Goal: Information Seeking & Learning: Check status

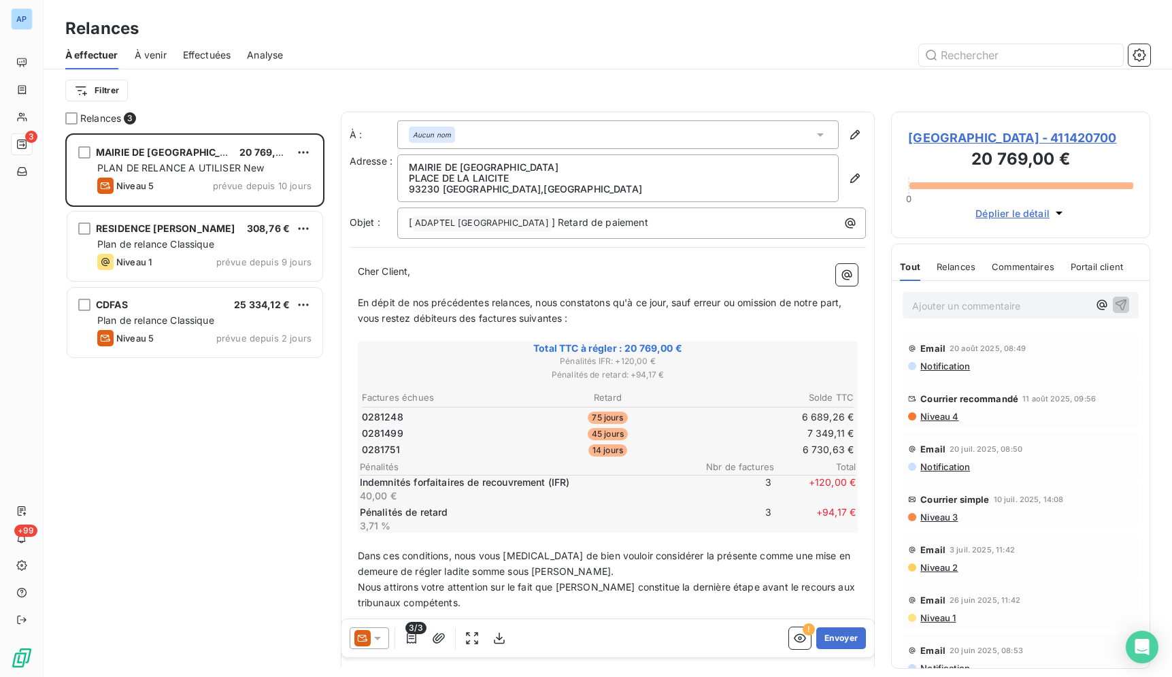
scroll to position [532, 248]
click at [711, 50] on div at bounding box center [724, 55] width 851 height 22
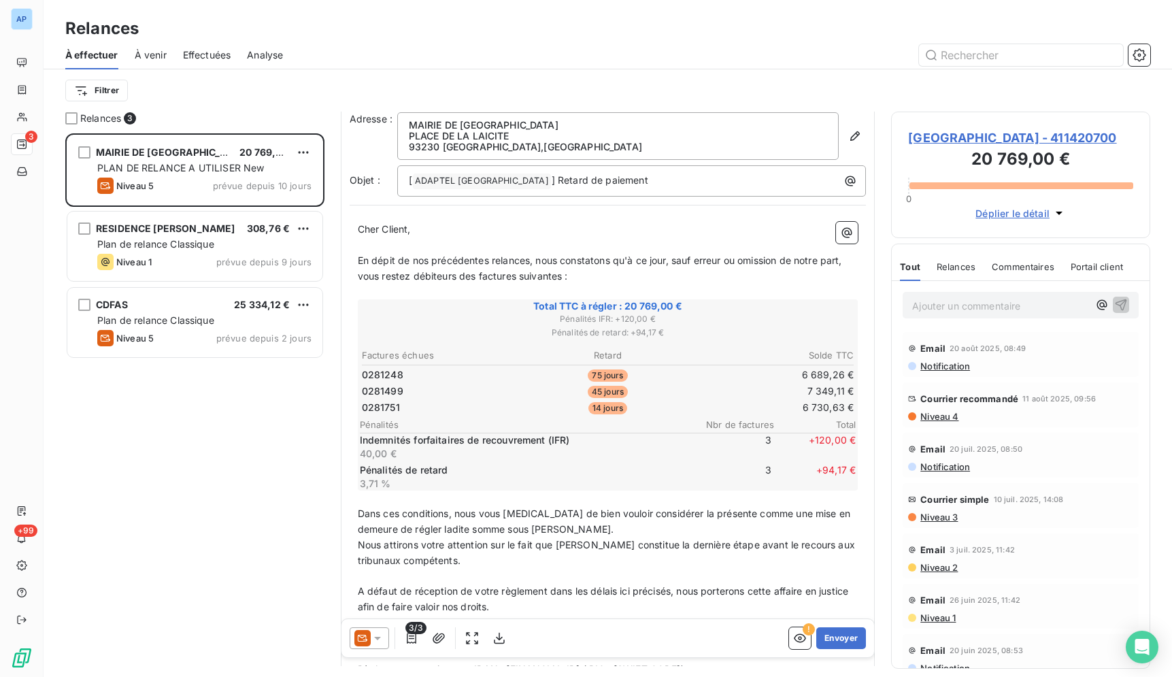
scroll to position [0, 0]
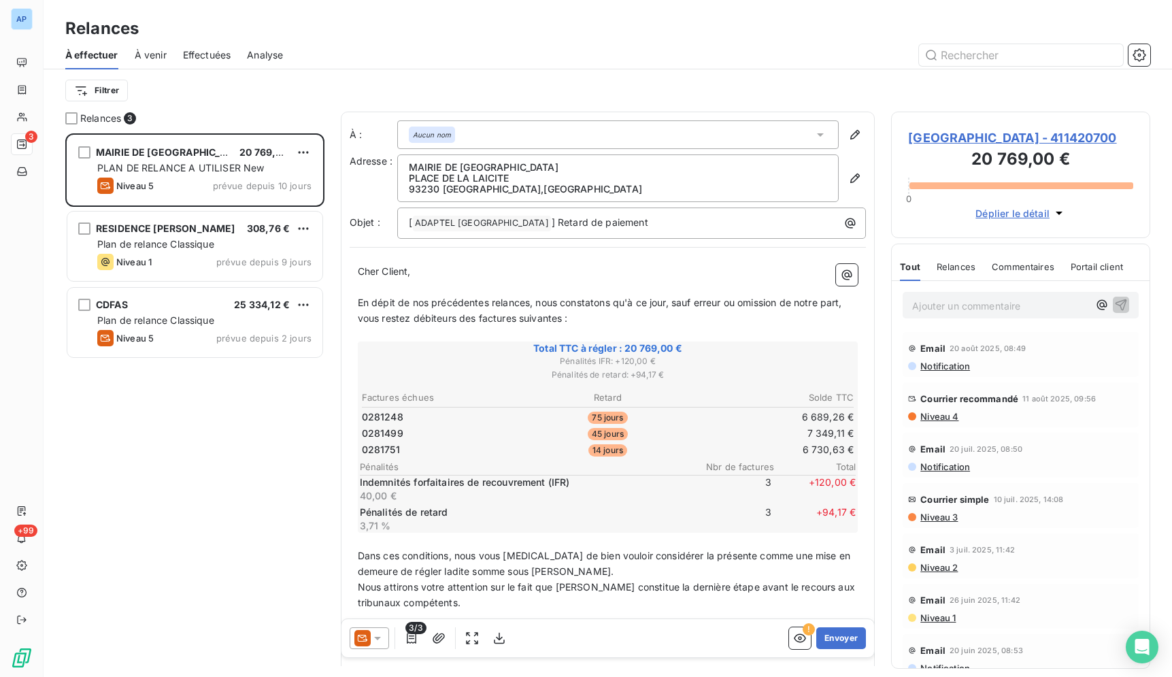
click at [615, 28] on div "Relances" at bounding box center [608, 28] width 1128 height 24
click at [843, 12] on div "Relances À effectuer À venir Effectuées Analyse Filtrer" at bounding box center [608, 56] width 1128 height 112
click at [835, 57] on div at bounding box center [724, 55] width 851 height 22
click at [828, 40] on div "Relances" at bounding box center [608, 28] width 1128 height 24
click at [690, 48] on div at bounding box center [724, 55] width 851 height 22
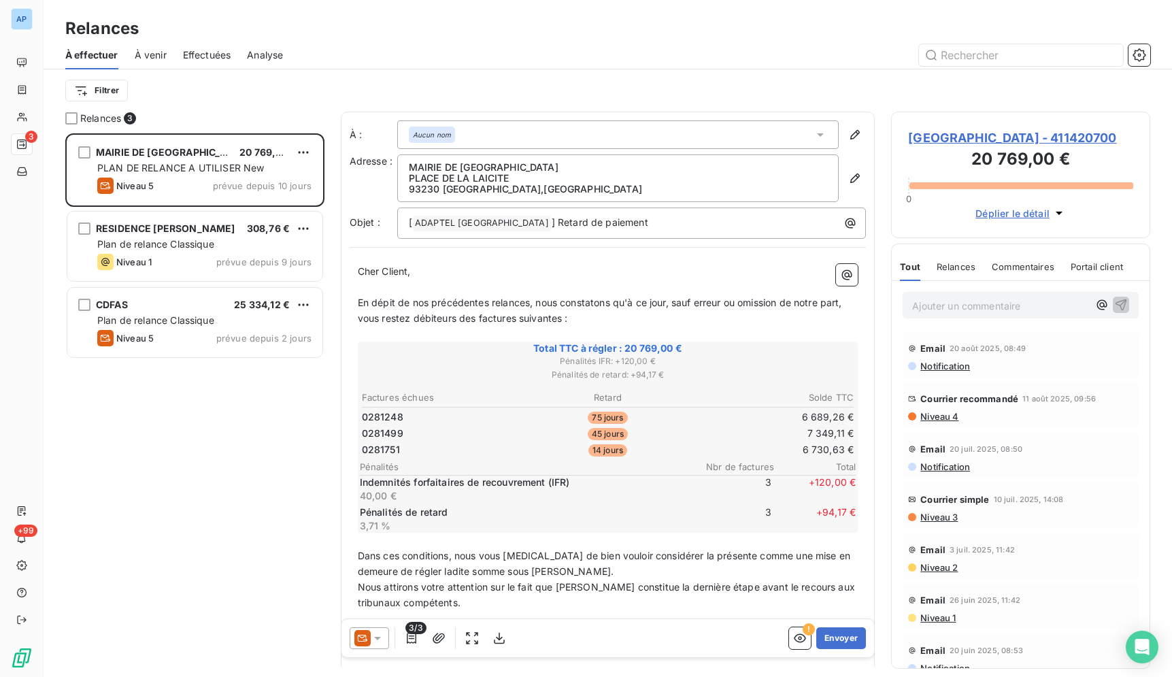
click at [762, 52] on div at bounding box center [724, 55] width 851 height 22
click at [894, 58] on div at bounding box center [724, 55] width 851 height 22
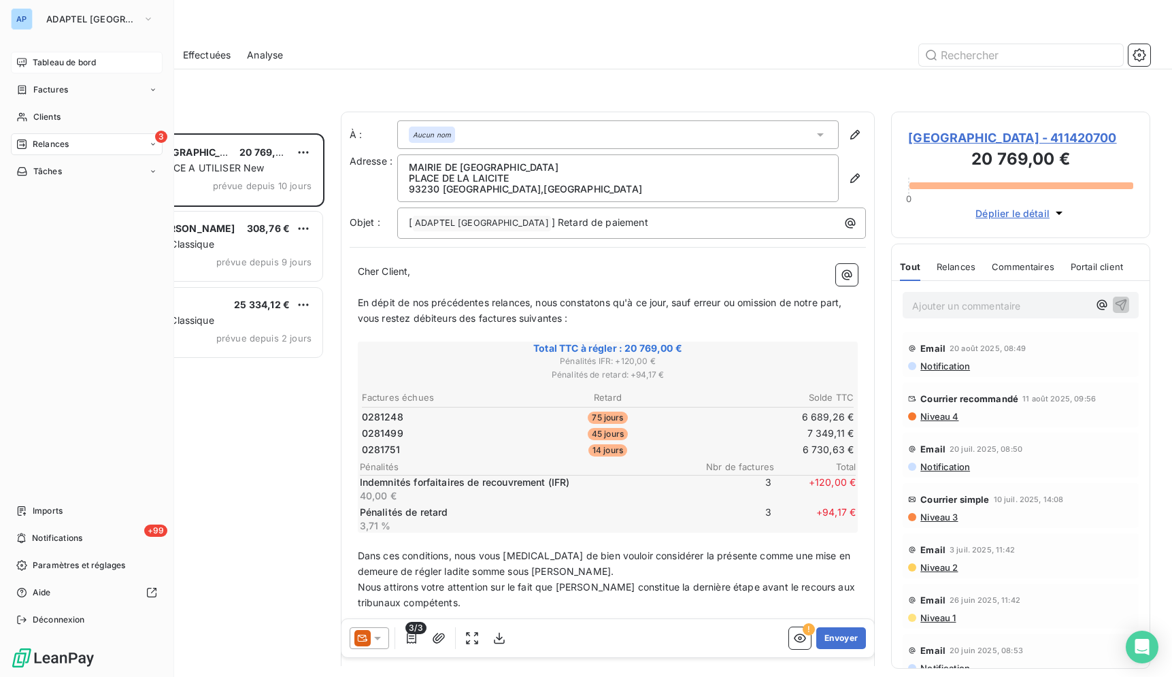
click at [48, 64] on span "Tableau de bord" at bounding box center [64, 62] width 63 height 12
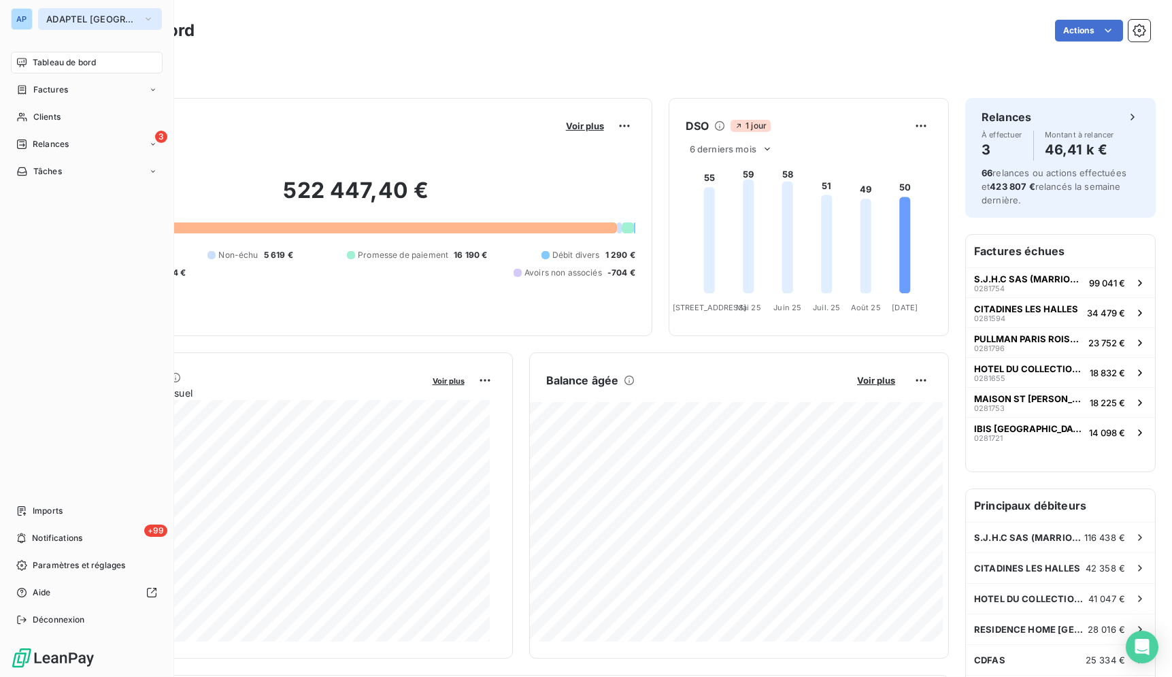
click at [44, 19] on button "ADAPTEL [GEOGRAPHIC_DATA]" at bounding box center [100, 19] width 124 height 22
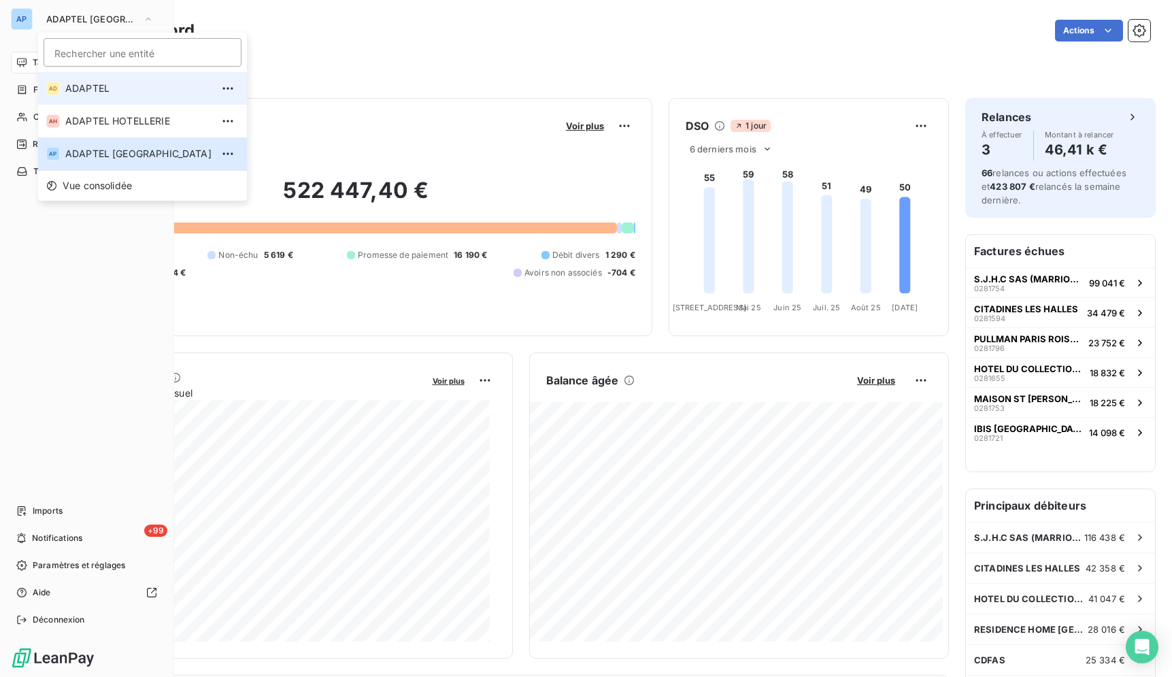
click at [121, 96] on li "AD ADAPTEL" at bounding box center [142, 88] width 209 height 33
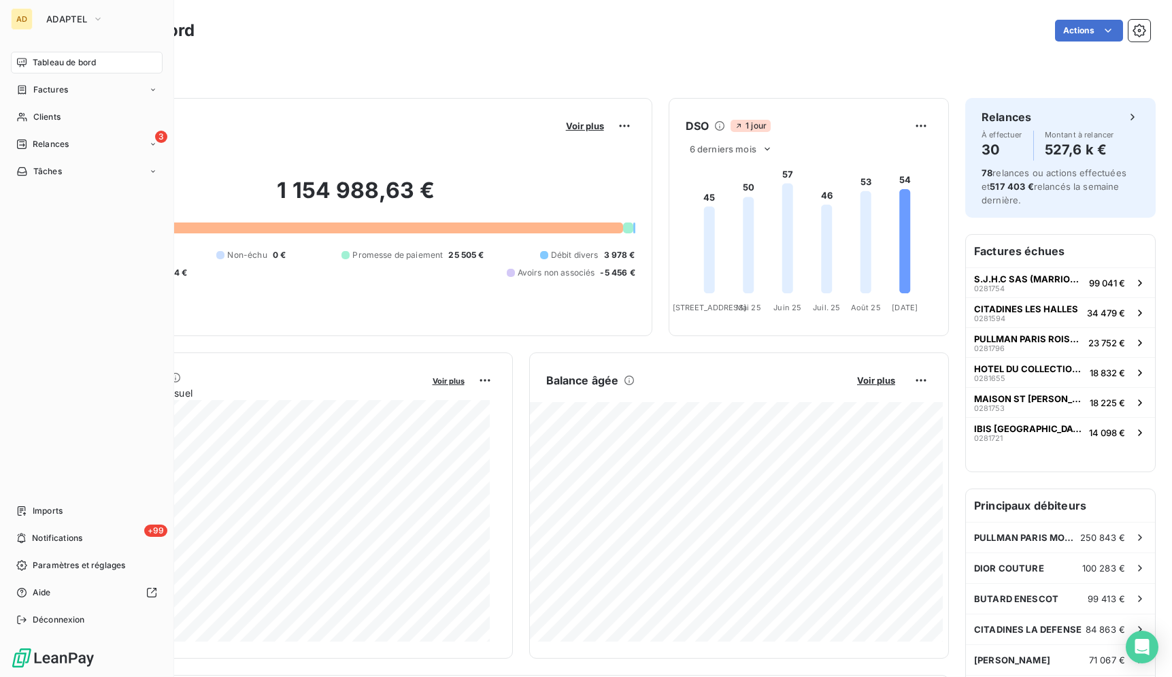
click at [94, 67] on span "Tableau de bord" at bounding box center [64, 62] width 63 height 12
click at [85, 20] on span "ADAPTEL" at bounding box center [66, 19] width 41 height 11
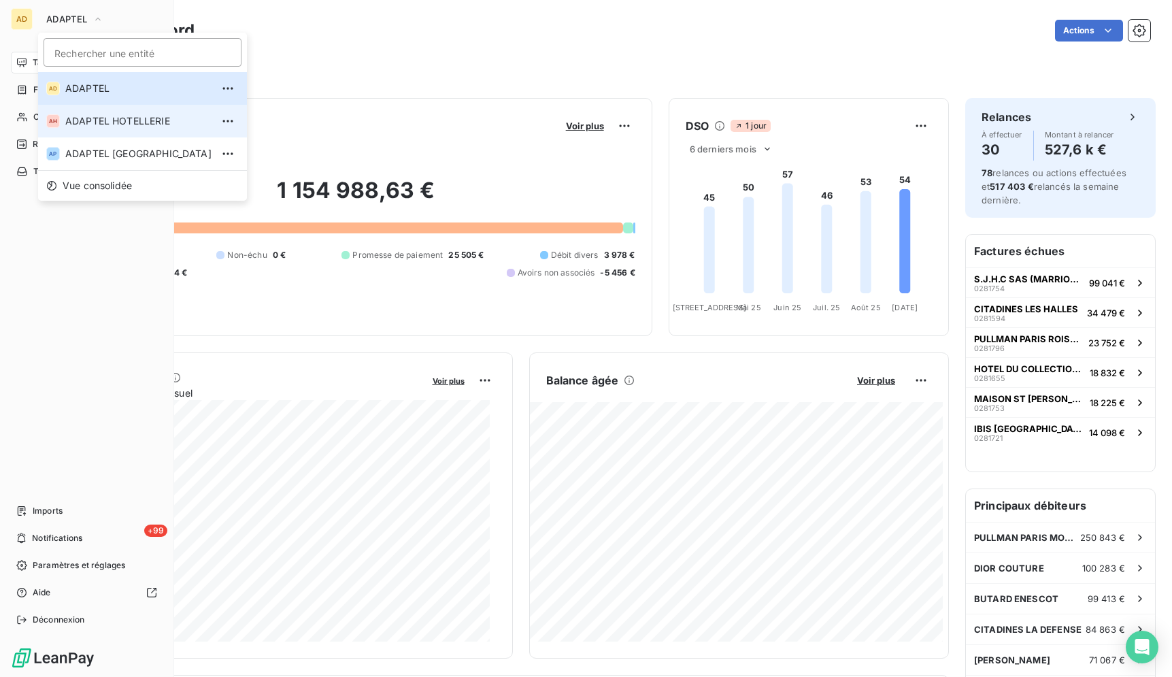
click at [144, 129] on li "AH ADAPTEL HOTELLERIE" at bounding box center [142, 121] width 209 height 33
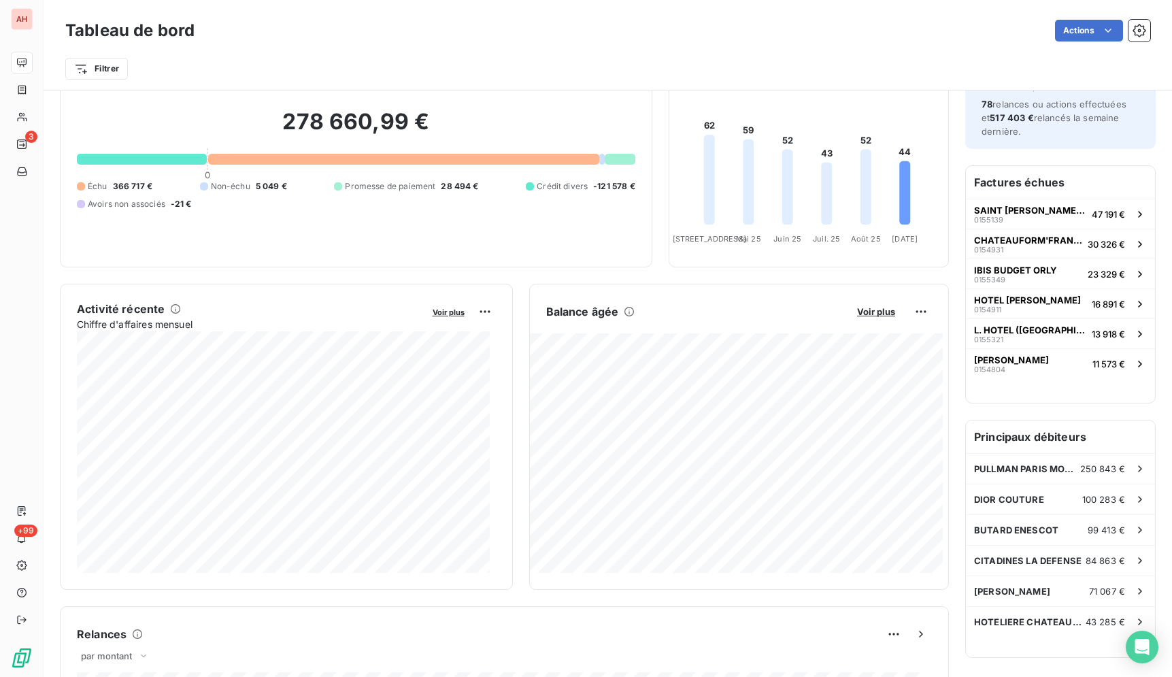
scroll to position [70, 0]
click at [487, 253] on div "Encours client Voir plus 278 660,99 € 0 Échu 366 717 € Non-échu 5 049 € Promess…" at bounding box center [356, 148] width 592 height 238
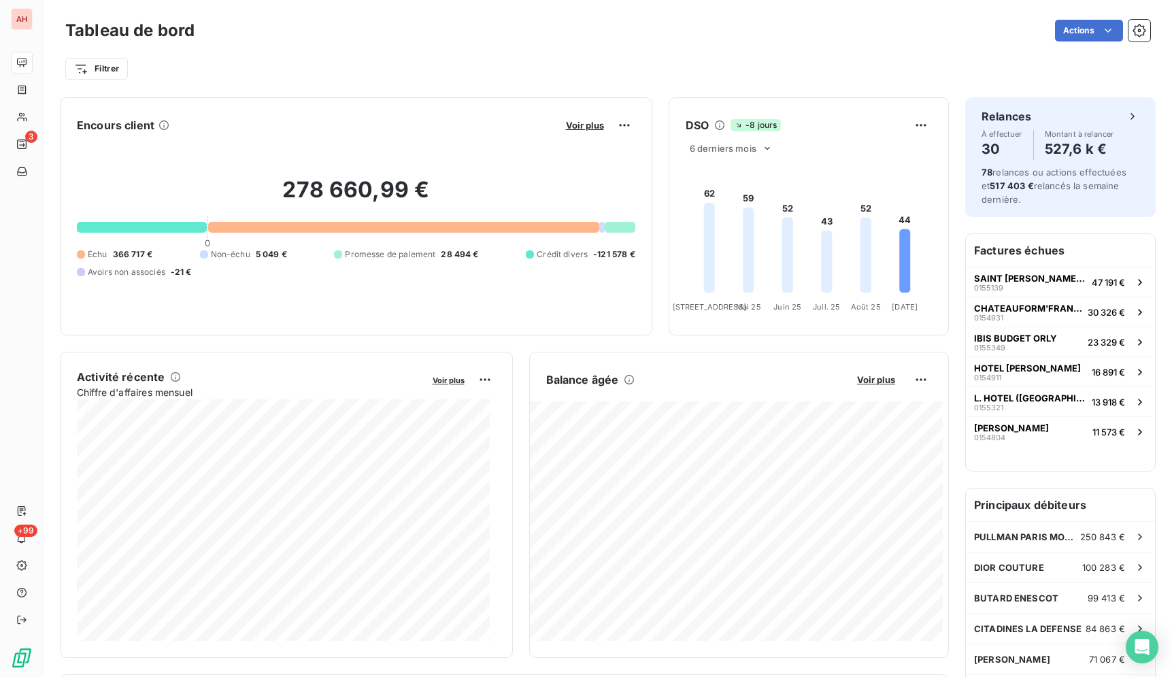
scroll to position [0, 0]
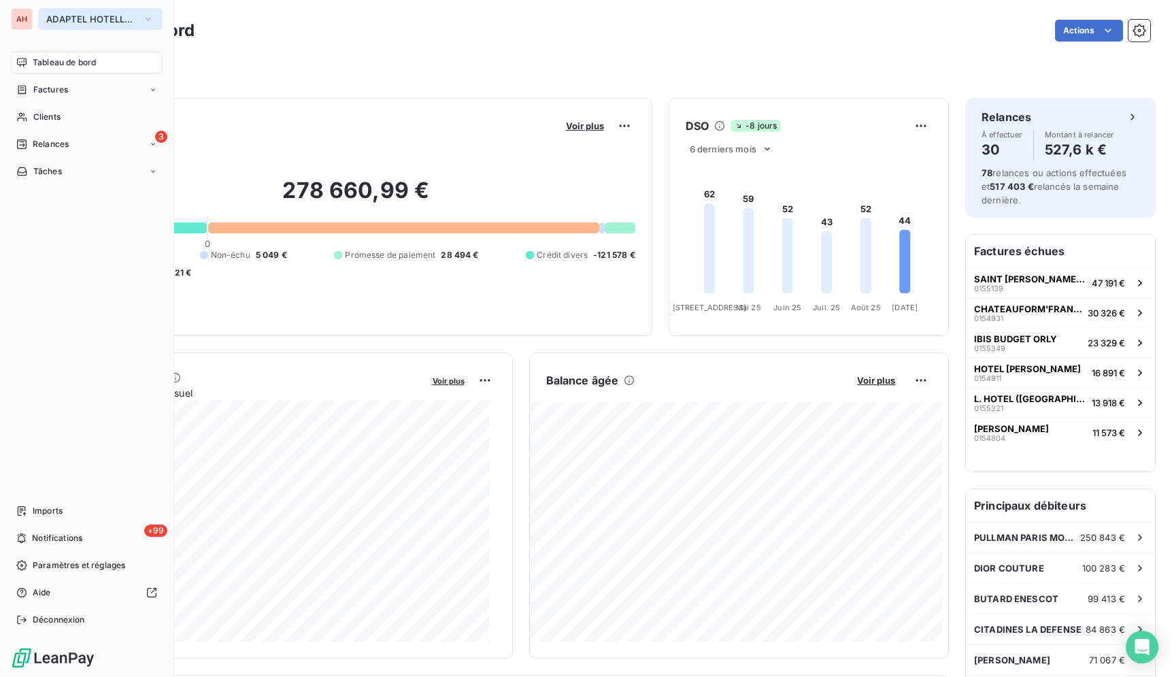
click at [47, 17] on span "ADAPTEL HOTELLERIE" at bounding box center [91, 19] width 91 height 11
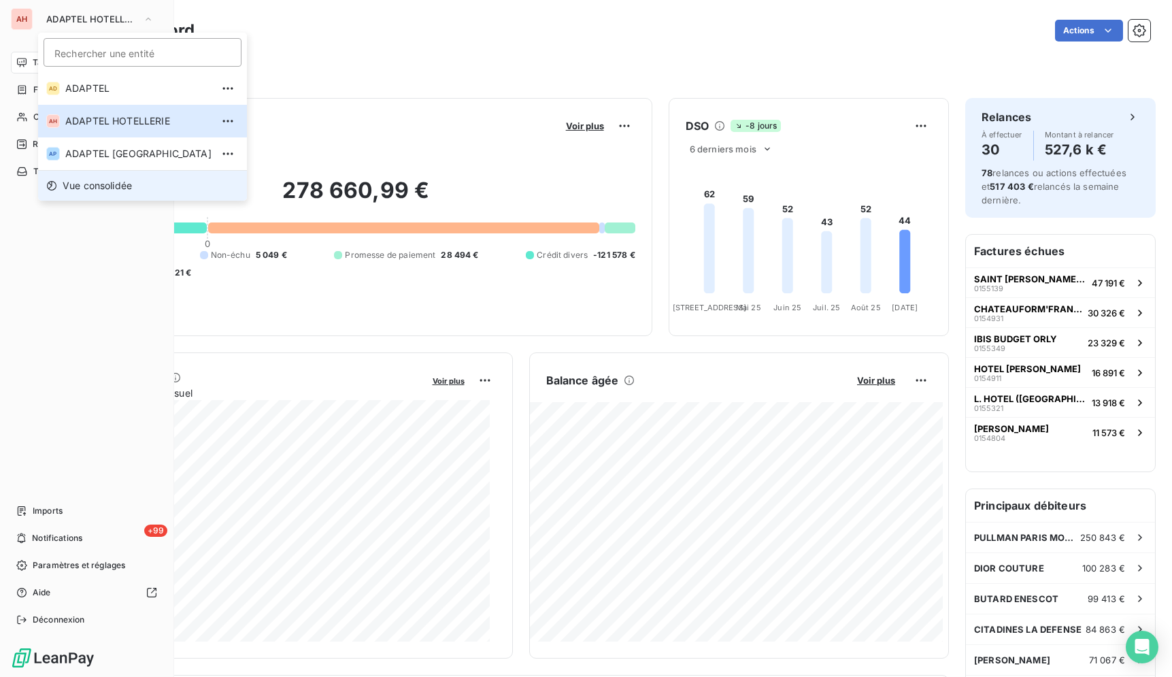
click at [127, 184] on span "Vue consolidée" at bounding box center [97, 186] width 69 height 14
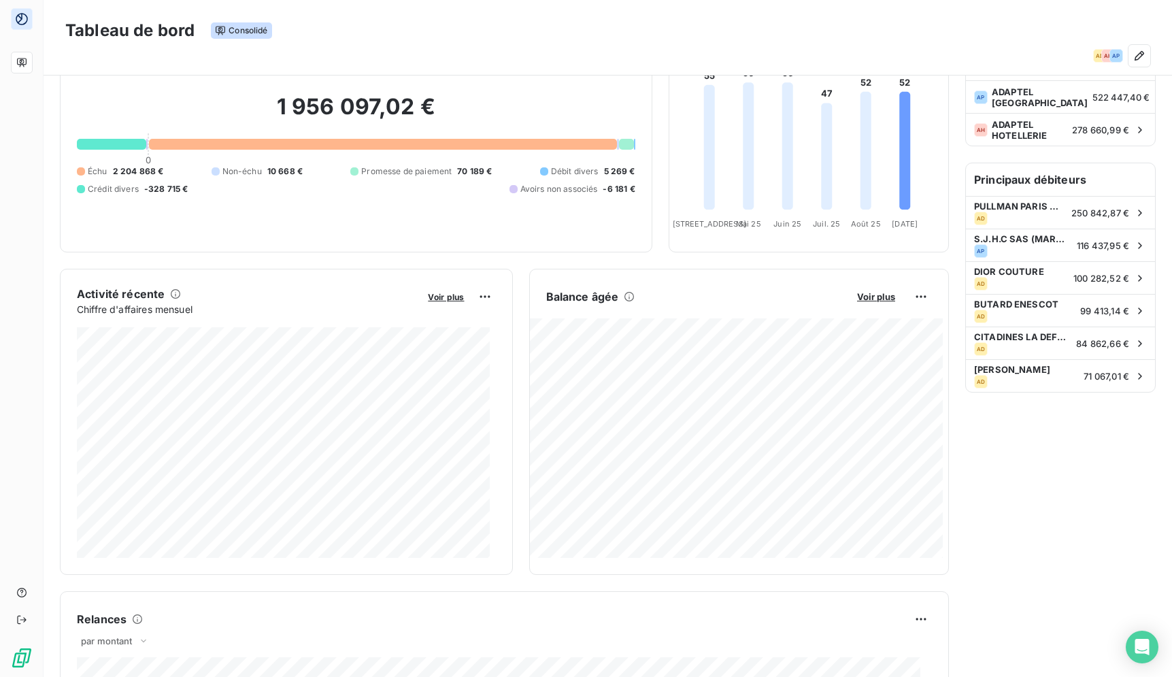
scroll to position [96, 0]
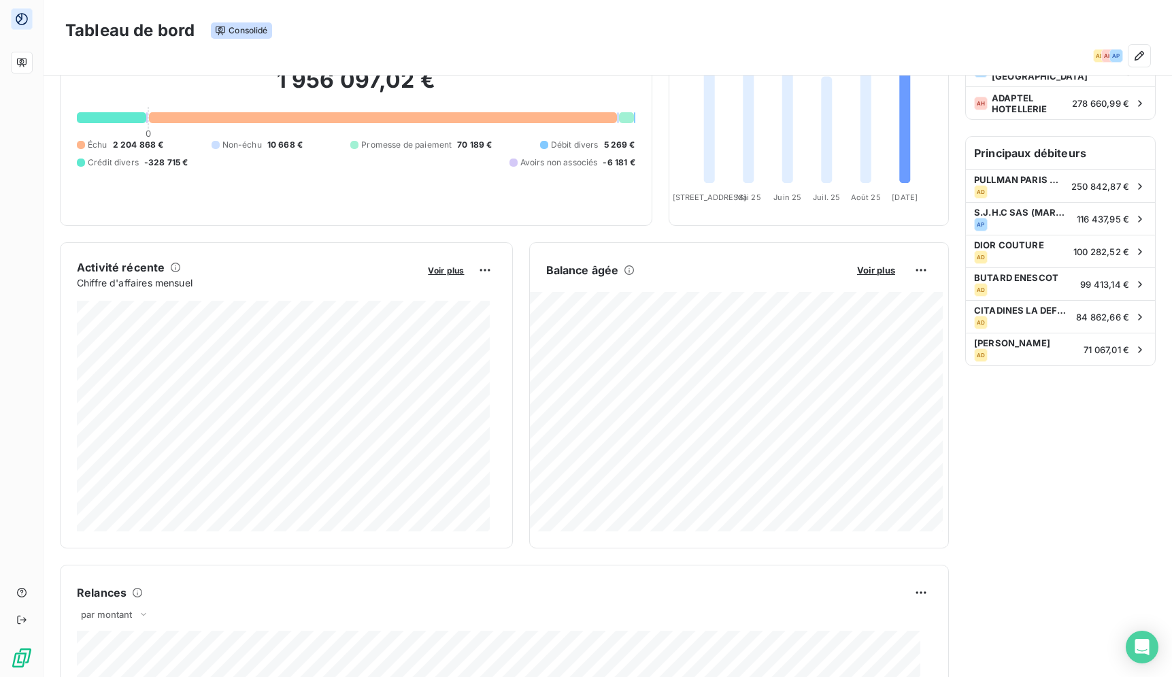
click at [1069, 448] on div "Principales entités AD ADAPTEL 1 154 988,63 € AP ADAPTEL PARIS 522 447,40 € AH …" at bounding box center [1060, 590] width 190 height 1205
click at [999, 392] on div "Principales entités AD ADAPTEL 1 154 988,63 € AP ADAPTEL PARIS 522 447,40 € AH …" at bounding box center [1060, 590] width 190 height 1205
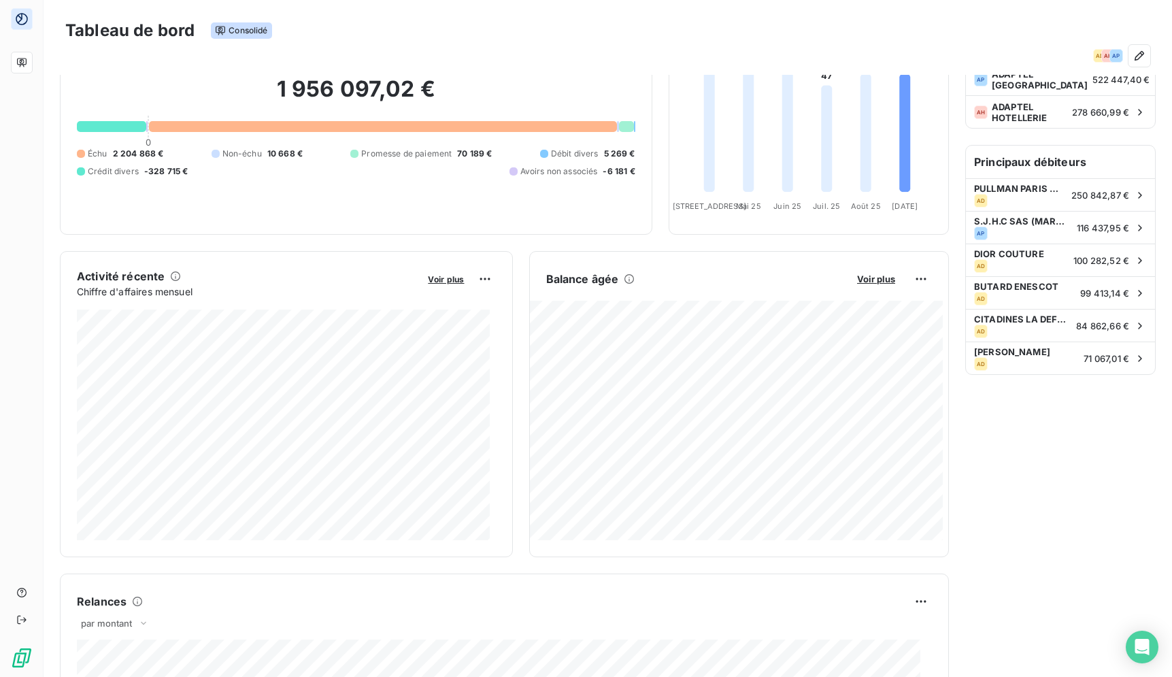
scroll to position [0, 0]
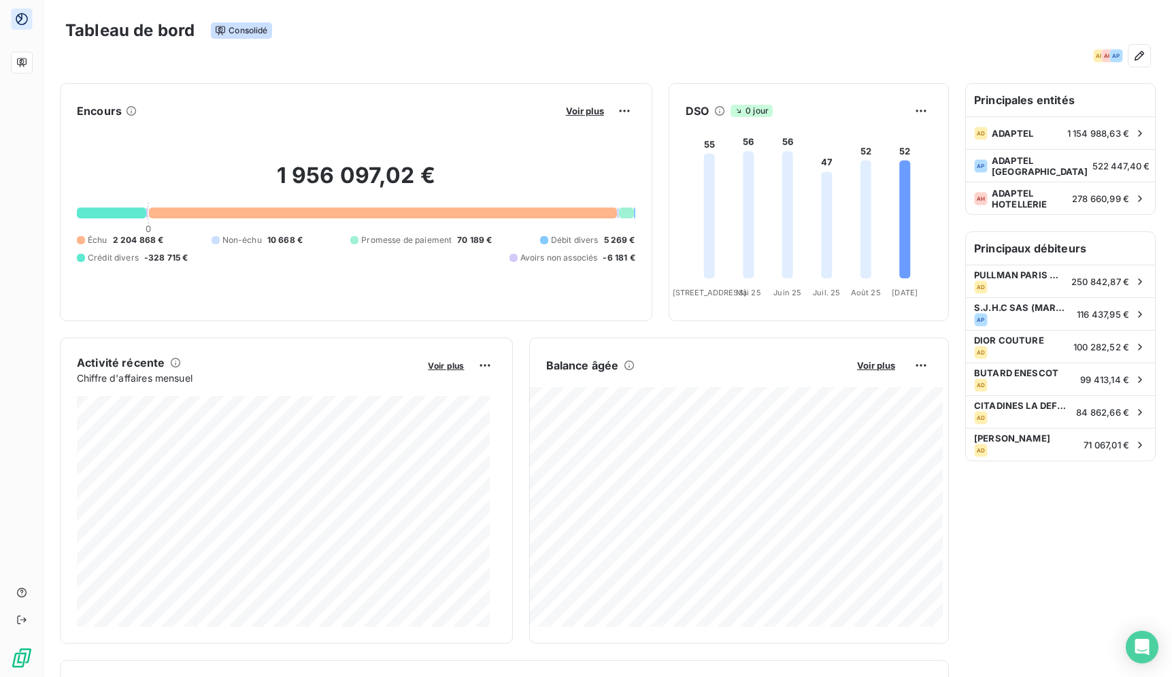
click at [977, 527] on div "Principales entités AD ADAPTEL 1 154 988,63 € AP ADAPTEL PARIS 522 447,40 € AH …" at bounding box center [1060, 685] width 190 height 1205
click at [398, 37] on div "Tableau de bord Consolidé" at bounding box center [607, 30] width 1085 height 29
click at [477, 55] on div "AD AH AP" at bounding box center [607, 56] width 1085 height 22
click at [558, 28] on div "Tableau de bord Consolidé" at bounding box center [607, 30] width 1085 height 29
click at [550, 35] on div "Tableau de bord Consolidé" at bounding box center [607, 30] width 1085 height 29
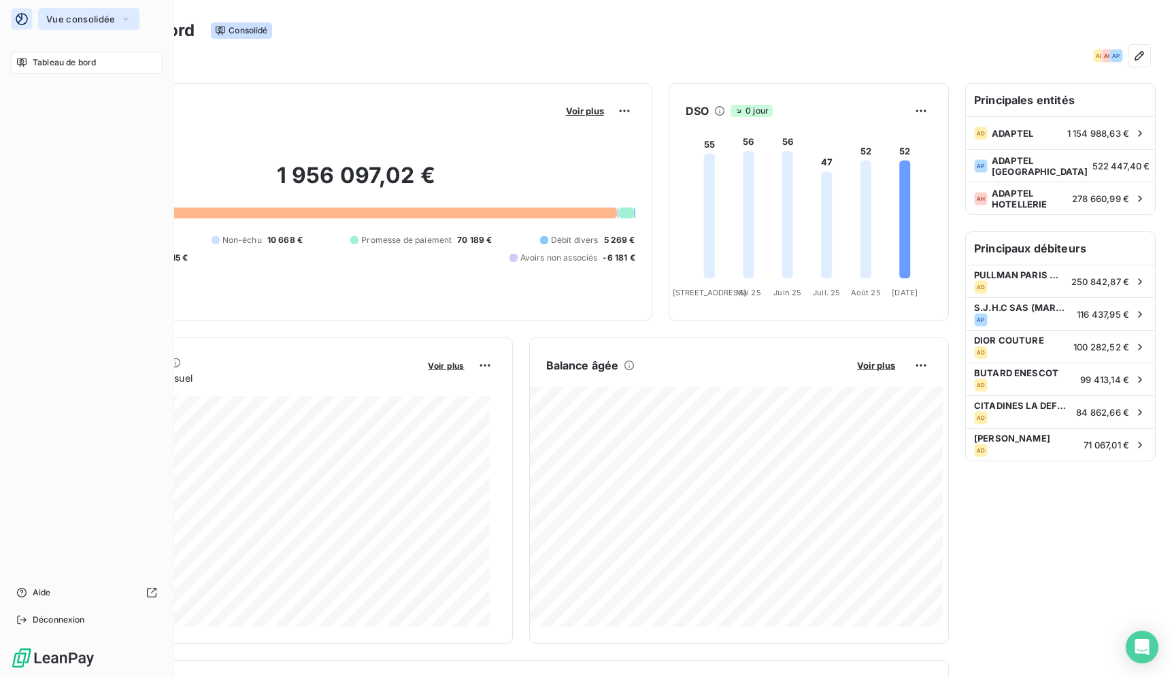
click at [73, 14] on span "Vue consolidée" at bounding box center [80, 19] width 69 height 11
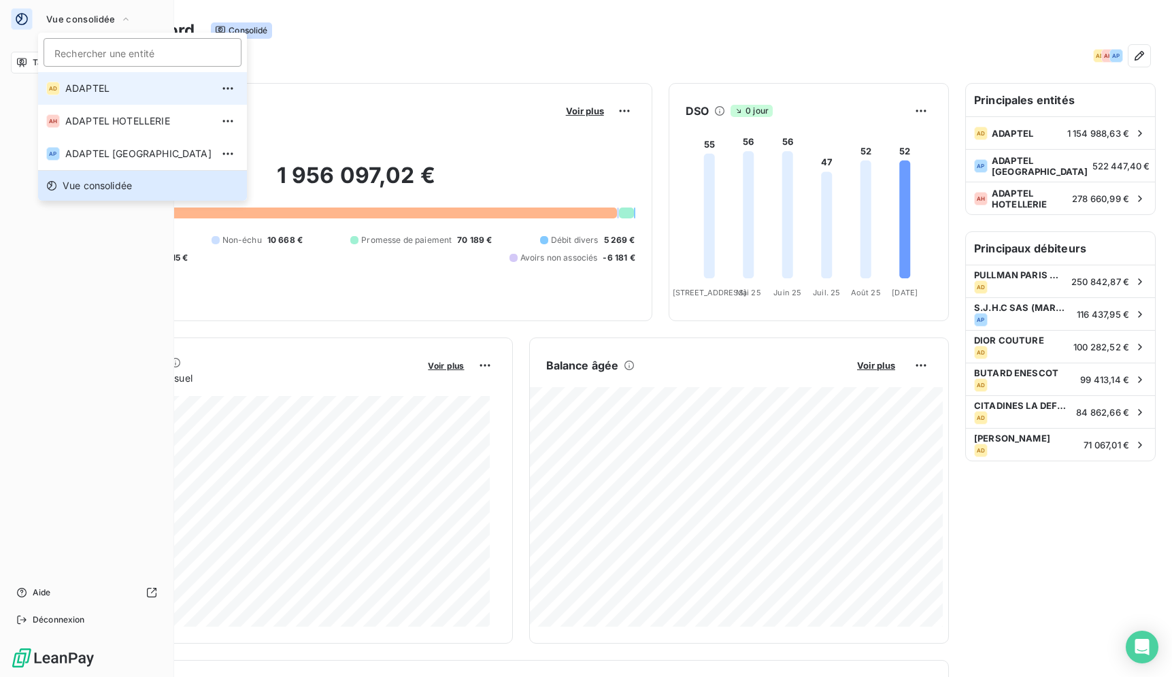
click at [110, 95] on span "ADAPTEL" at bounding box center [138, 89] width 146 height 14
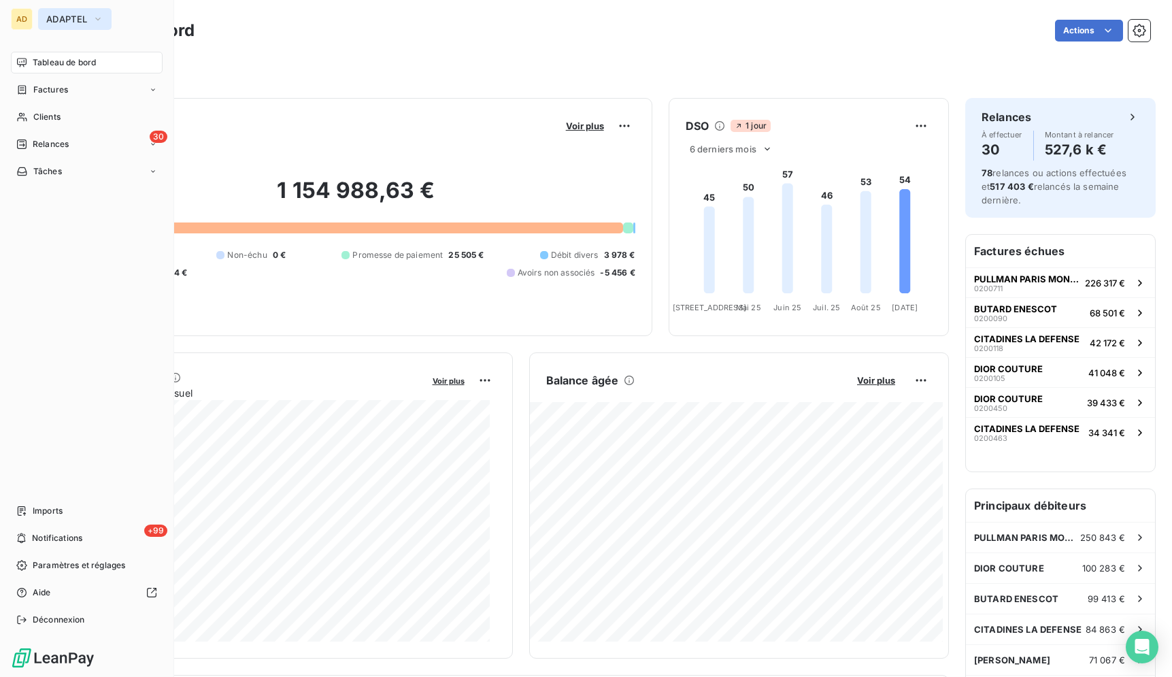
click at [82, 25] on button "ADAPTEL" at bounding box center [74, 19] width 73 height 22
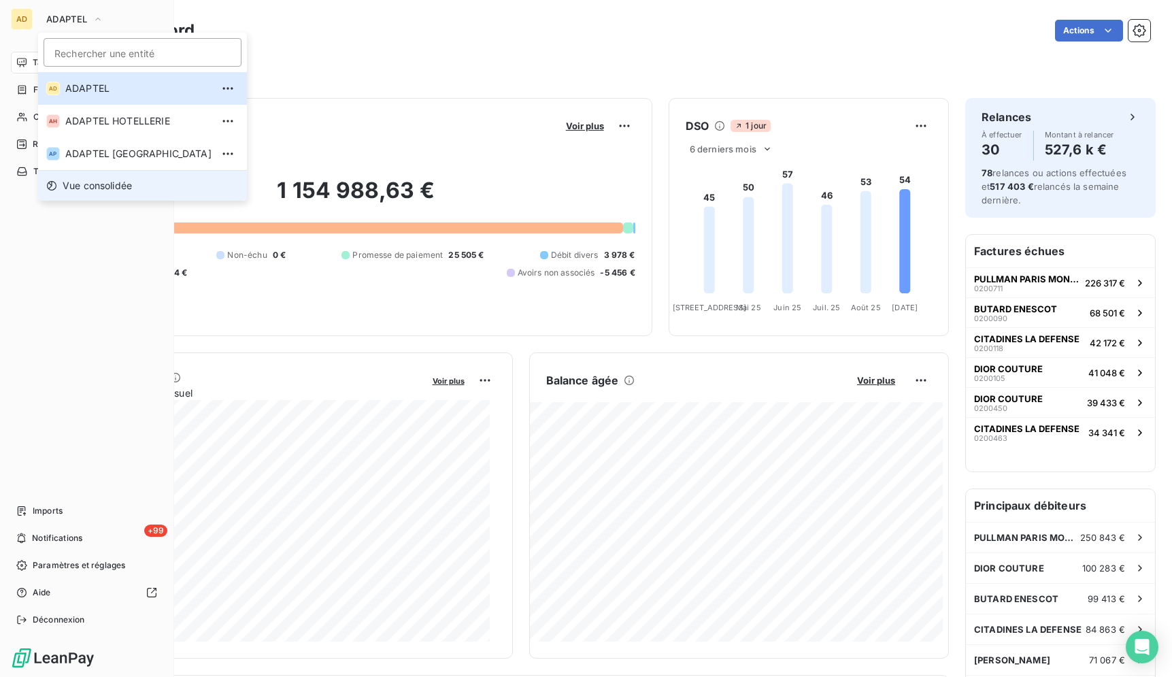
click at [148, 186] on li "Vue consolidée" at bounding box center [142, 185] width 209 height 31
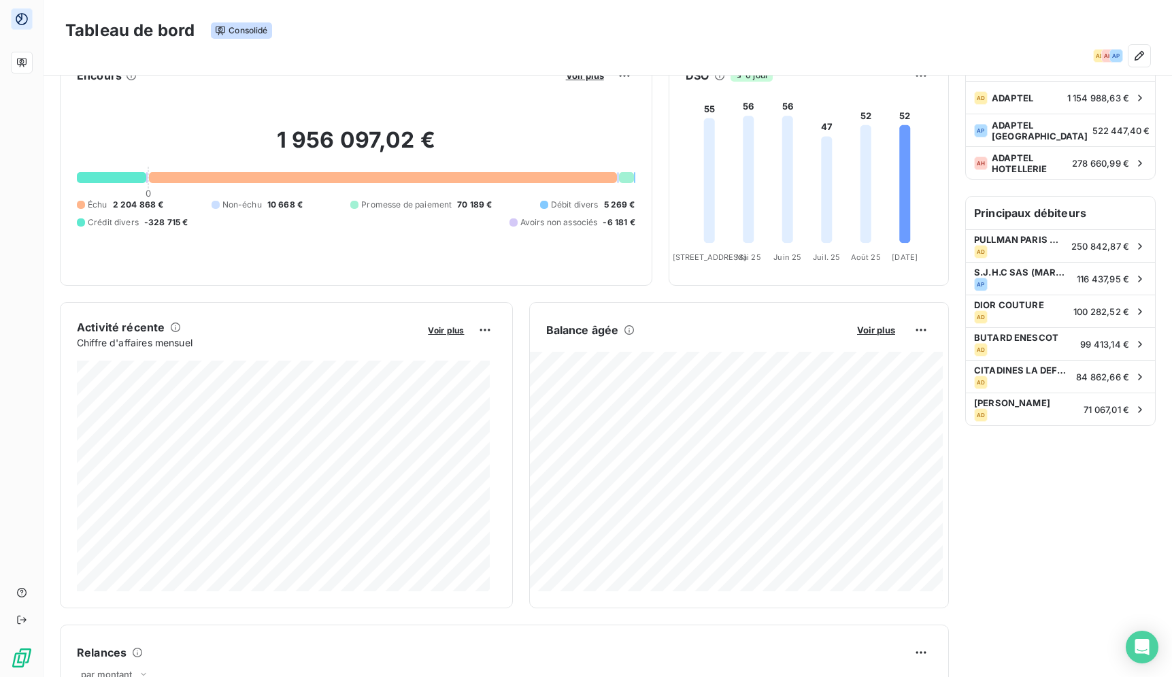
scroll to position [1, 0]
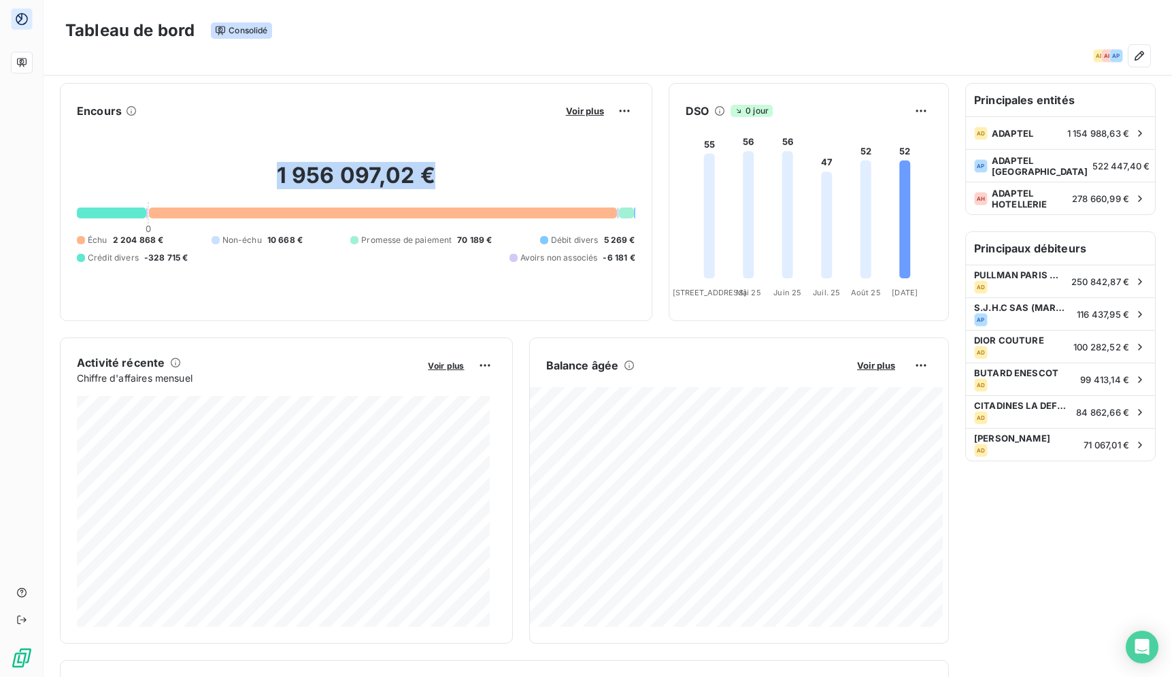
drag, startPoint x: 450, startPoint y: 189, endPoint x: 269, endPoint y: 182, distance: 180.4
click at [270, 182] on h2 "1 956 097,02 €" at bounding box center [356, 182] width 558 height 41
click at [237, 173] on h2 "1 956 097,02 €" at bounding box center [356, 182] width 558 height 41
click at [454, 71] on div "Tableau de bord Consolidé AD AH AP" at bounding box center [608, 37] width 1128 height 75
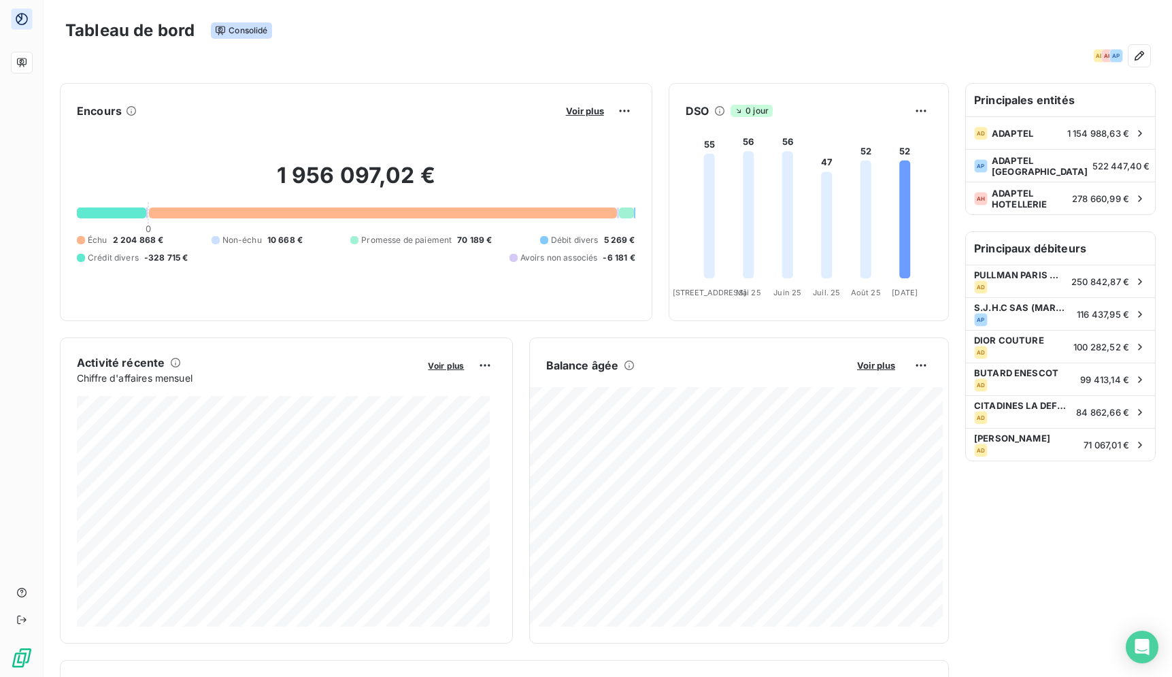
click at [552, 31] on div "Tableau de bord Consolidé" at bounding box center [607, 30] width 1085 height 29
click at [508, 56] on div "AD AH AP" at bounding box center [607, 56] width 1085 height 22
click at [848, 47] on div "AD AH AP" at bounding box center [607, 56] width 1085 height 22
click at [672, 50] on div "AD AH AP" at bounding box center [607, 56] width 1085 height 22
